Goal: Information Seeking & Learning: Learn about a topic

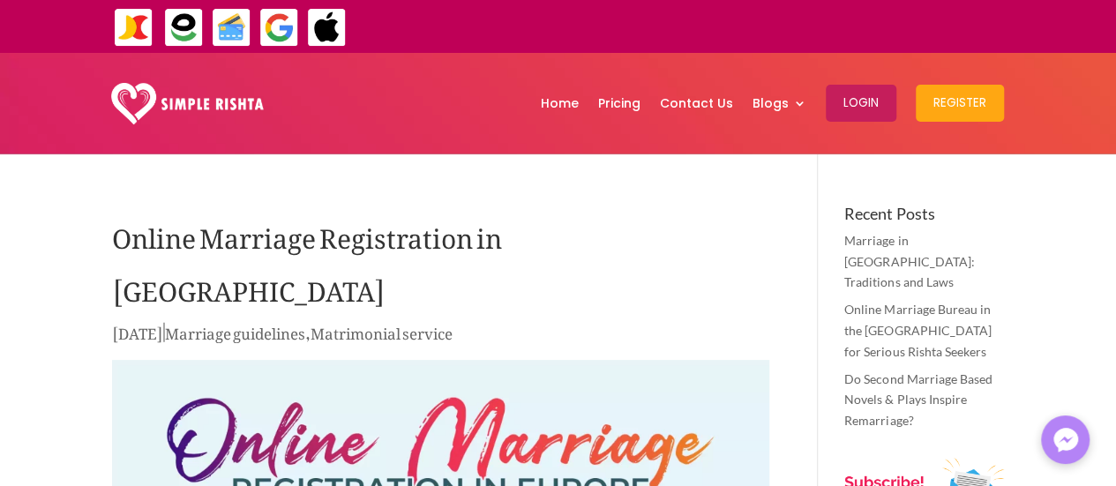
click at [649, 320] on p "[DATE] | Marriage guidelines , Matrimonial service" at bounding box center [440, 337] width 657 height 34
click at [633, 101] on link "Pricing" at bounding box center [619, 103] width 42 height 92
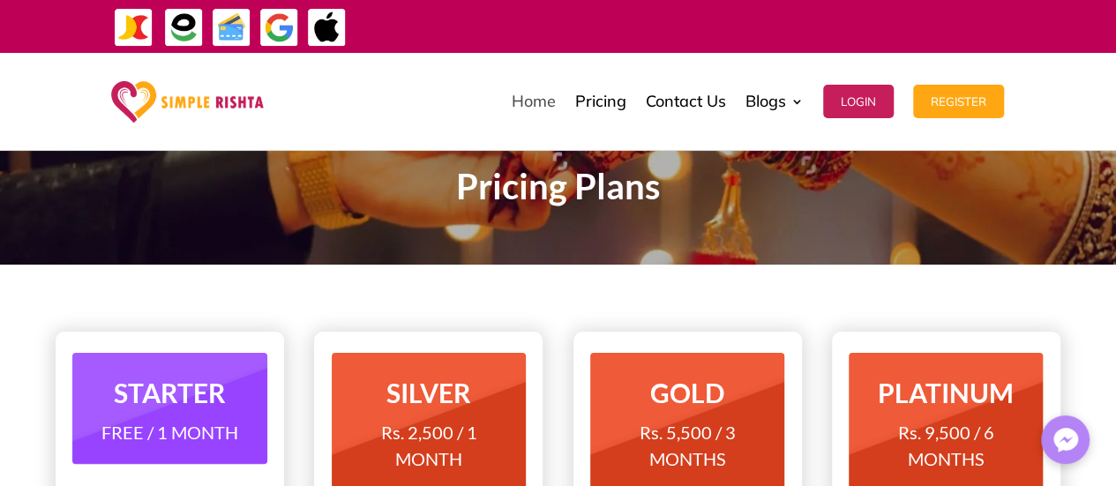
click at [535, 94] on link "Home" at bounding box center [534, 101] width 44 height 88
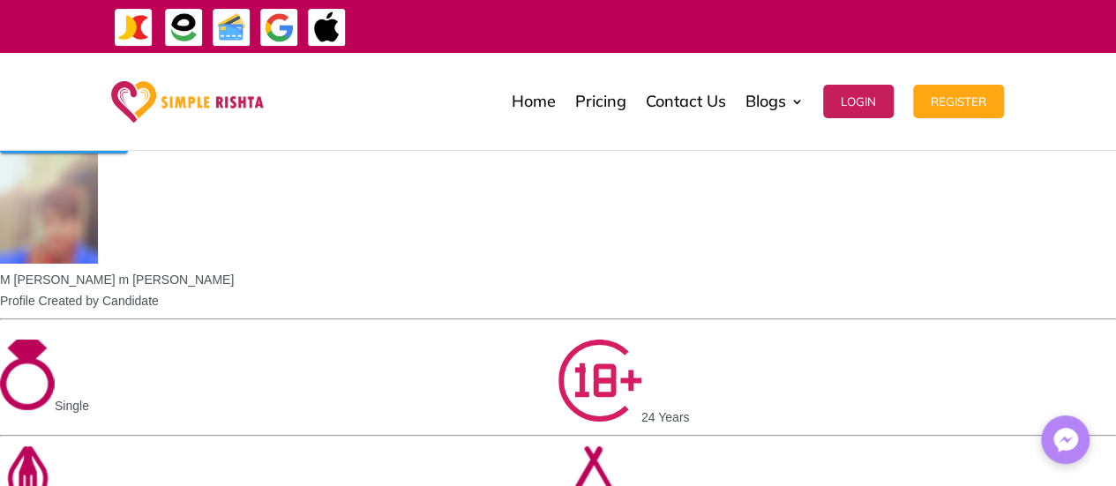
scroll to position [2775, 0]
